Goal: Find contact information: Find contact information

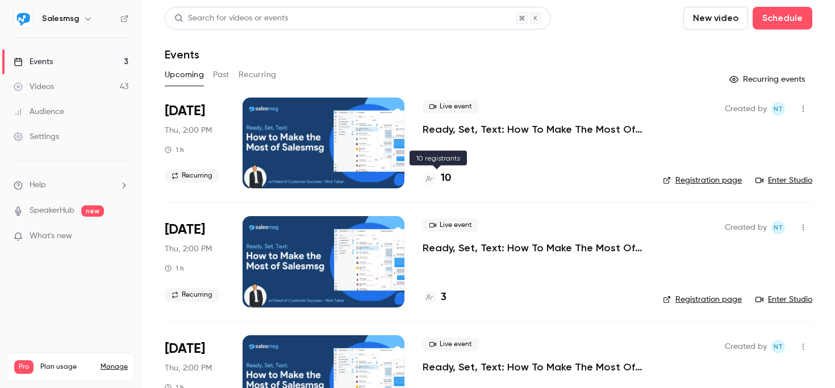
click at [424, 179] on div at bounding box center [430, 179] width 14 height 14
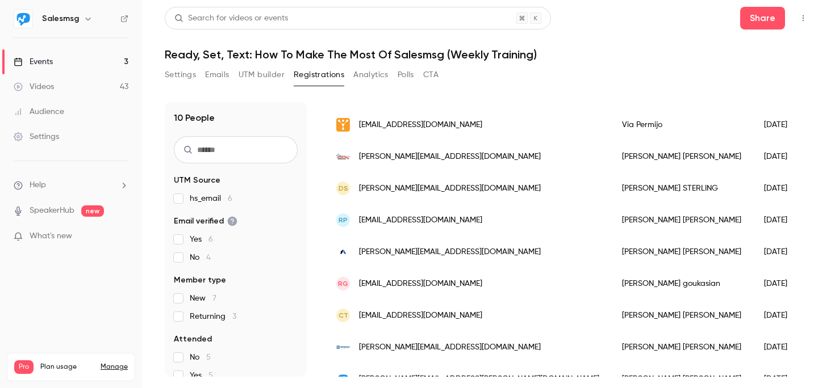
scroll to position [80, 0]
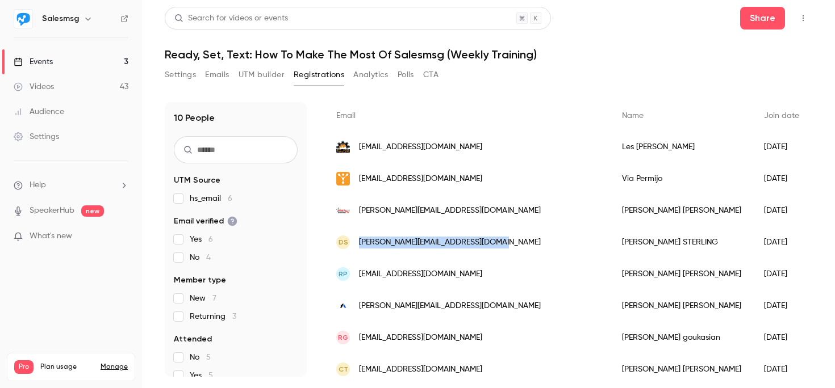
drag, startPoint x: 361, startPoint y: 240, endPoint x: 503, endPoint y: 246, distance: 142.1
click at [503, 246] on div "DS [EMAIL_ADDRESS][DOMAIN_NAME]" at bounding box center [468, 243] width 286 height 32
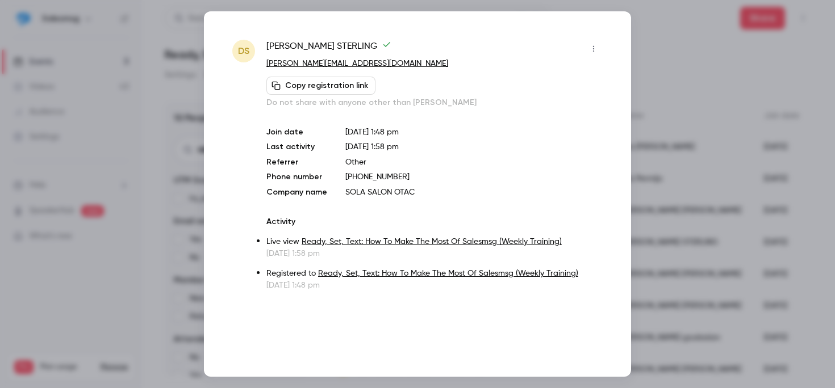
click at [672, 45] on div at bounding box center [417, 194] width 835 height 388
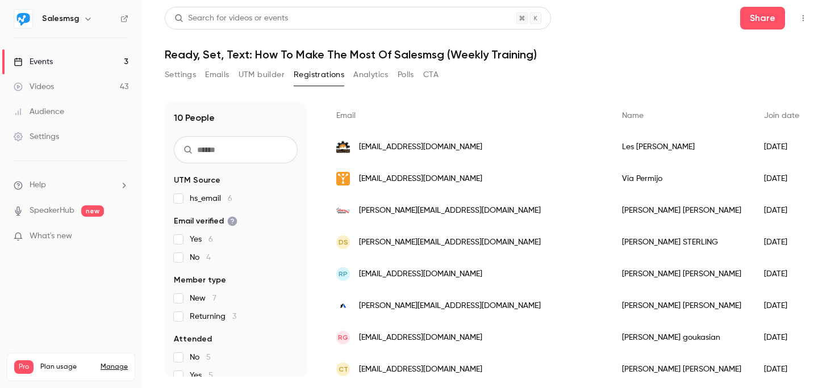
click at [462, 245] on span "[PERSON_NAME][EMAIL_ADDRESS][DOMAIN_NAME]" at bounding box center [450, 243] width 182 height 12
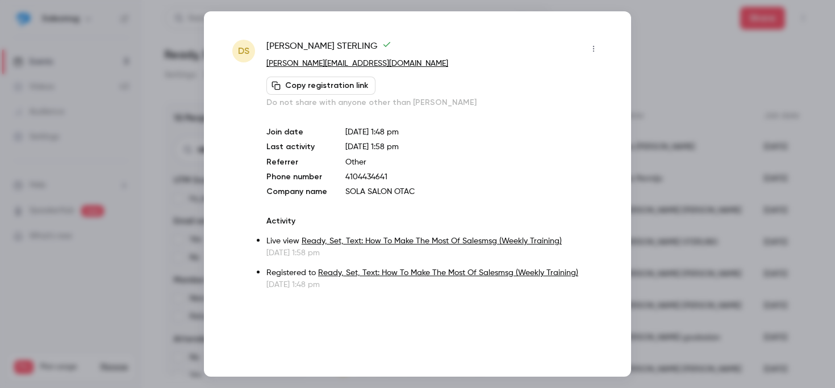
click at [462, 245] on link "Ready, Set, Text: How To Make The Most Of Salesmsg (Weekly Training)" at bounding box center [432, 241] width 260 height 8
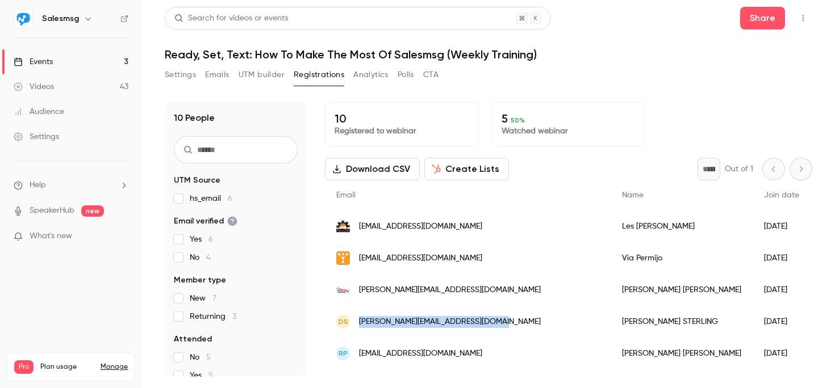
drag, startPoint x: 506, startPoint y: 323, endPoint x: 360, endPoint y: 323, distance: 146.5
click at [360, 323] on div "DS [EMAIL_ADDRESS][DOMAIN_NAME]" at bounding box center [468, 322] width 286 height 32
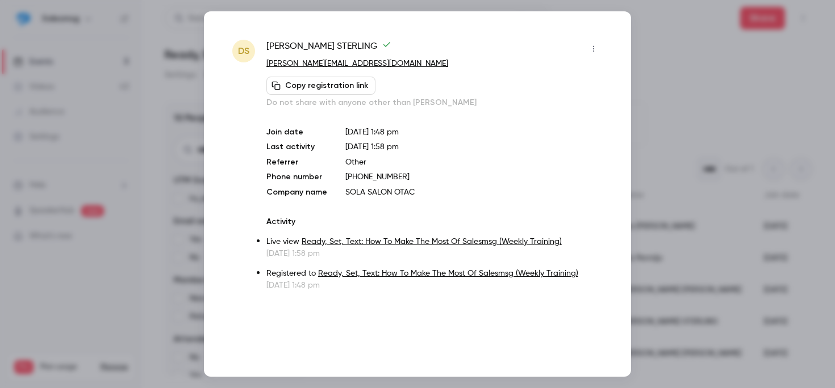
copy span "[PERSON_NAME][EMAIL_ADDRESS][DOMAIN_NAME]"
click at [745, 106] on div at bounding box center [417, 194] width 835 height 388
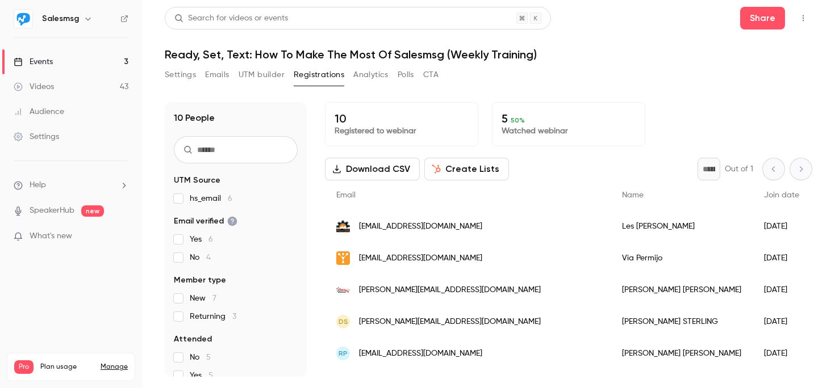
click at [453, 323] on span "[PERSON_NAME][EMAIL_ADDRESS][DOMAIN_NAME]" at bounding box center [450, 322] width 182 height 12
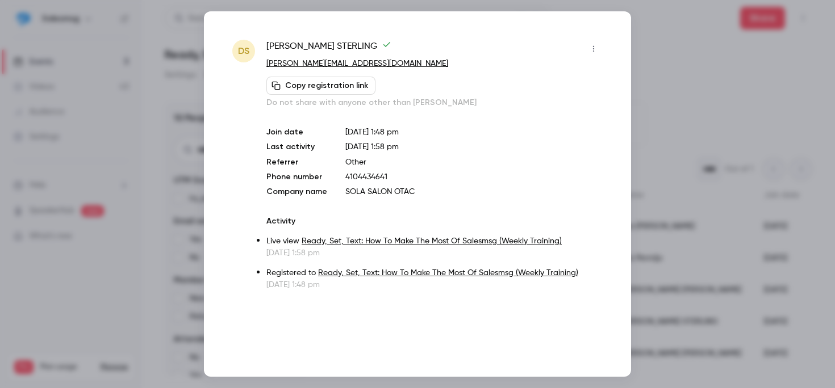
click at [453, 323] on div "DS [PERSON_NAME] [PERSON_NAME][EMAIL_ADDRESS][DOMAIN_NAME] Copy registration li…" at bounding box center [417, 194] width 427 height 366
click at [699, 103] on div at bounding box center [417, 194] width 835 height 388
